Goal: Complete application form

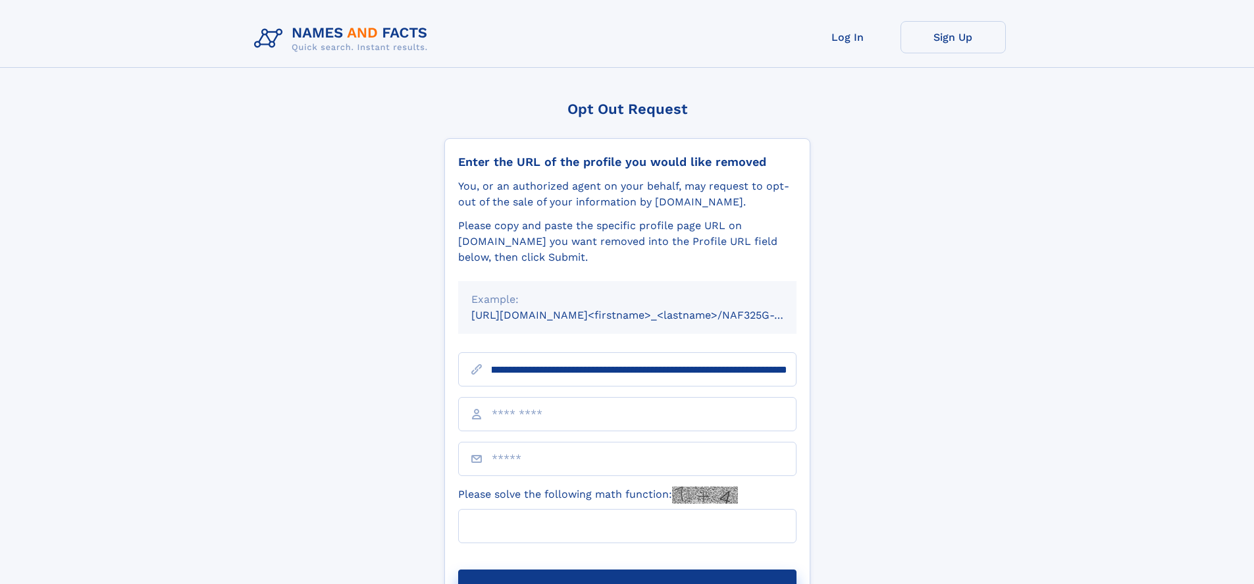
scroll to position [0, 178]
type input "**********"
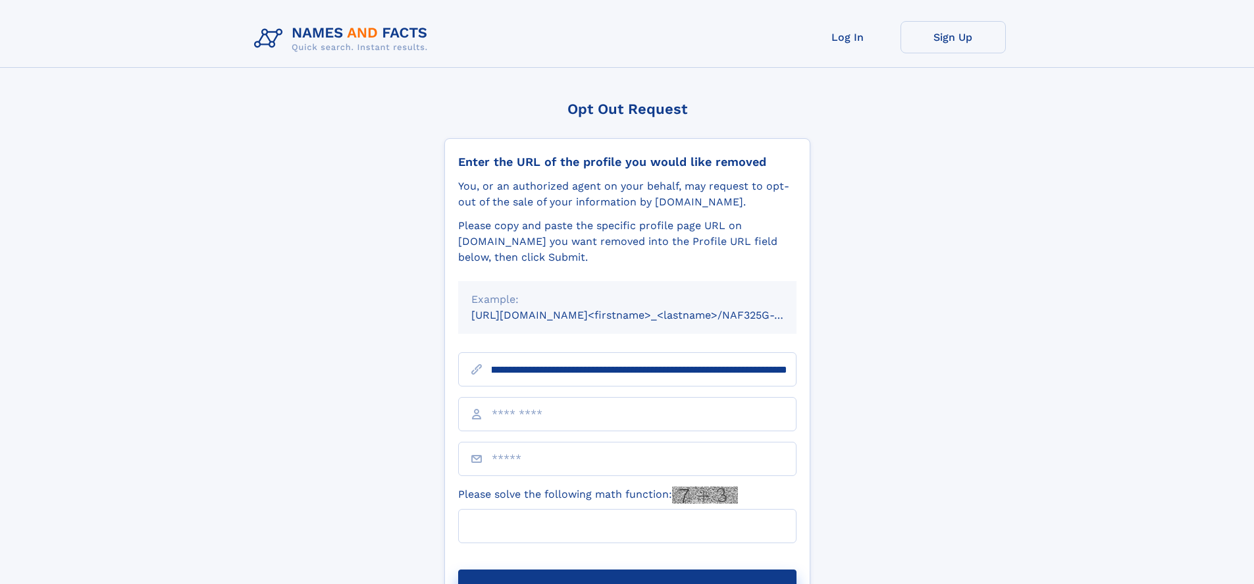
scroll to position [0, 178]
type input "**********"
